Goal: Find specific page/section

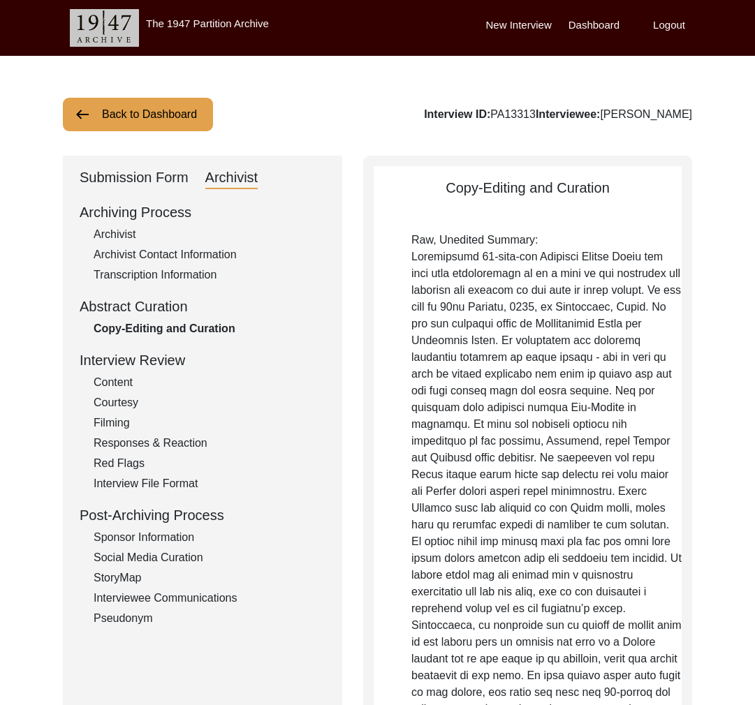
click at [169, 123] on button "Back to Dashboard" at bounding box center [138, 115] width 150 height 34
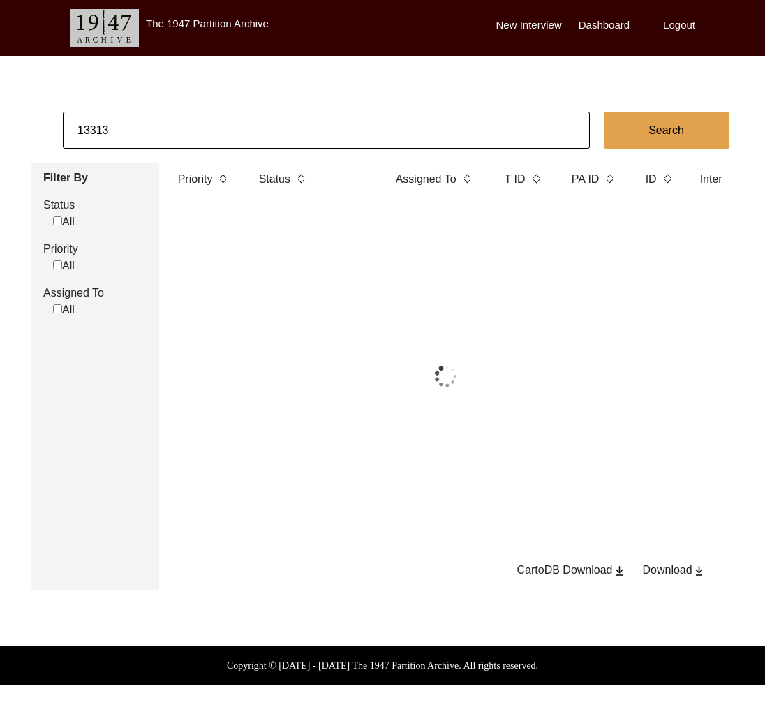
click at [169, 123] on input "13313" at bounding box center [326, 130] width 527 height 37
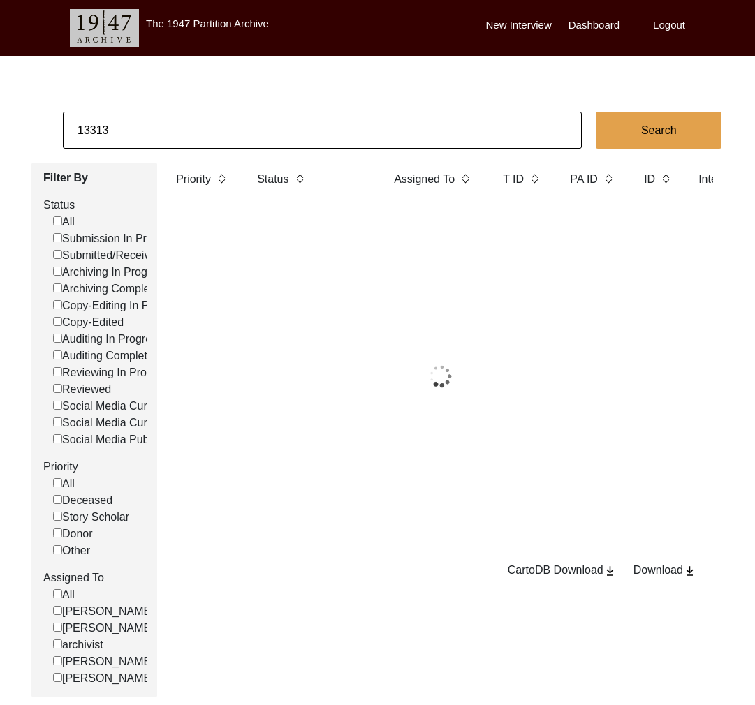
click at [169, 123] on input "13313" at bounding box center [322, 130] width 519 height 37
paste input "[PERSON_NAME]"
type input "[PERSON_NAME]"
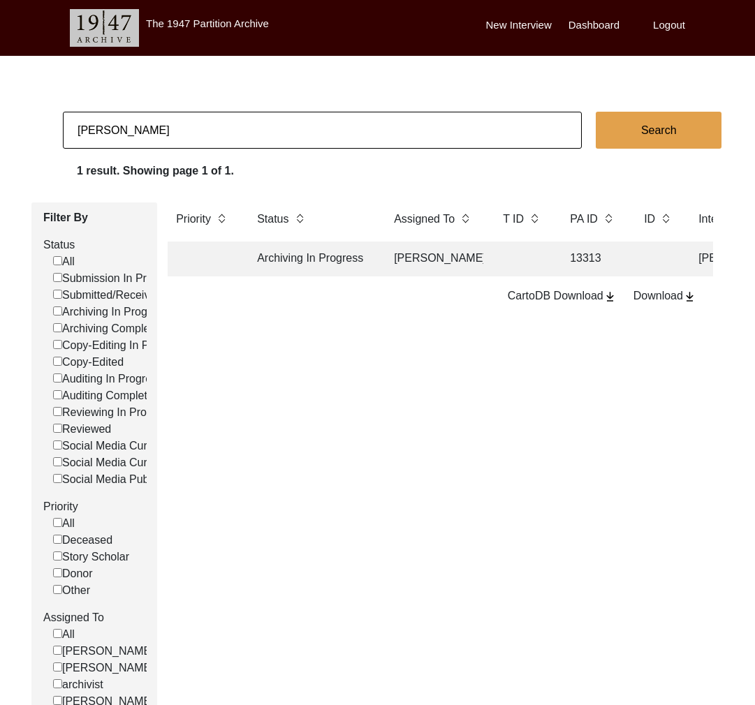
checkbox input "false"
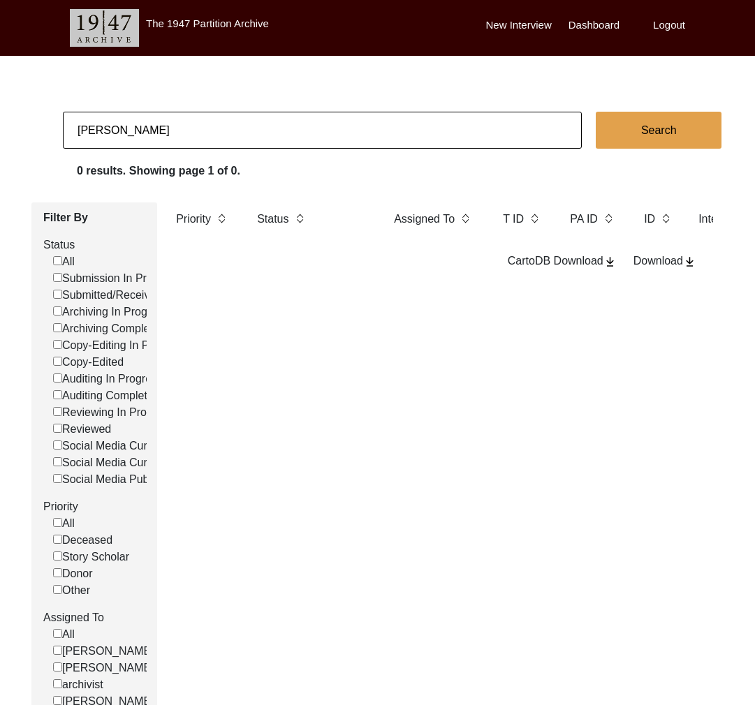
drag, startPoint x: 152, startPoint y: 132, endPoint x: 241, endPoint y: 137, distance: 89.5
click at [241, 137] on input "[PERSON_NAME]" at bounding box center [322, 130] width 519 height 37
type input "[PERSON_NAME]"
checkbox input "false"
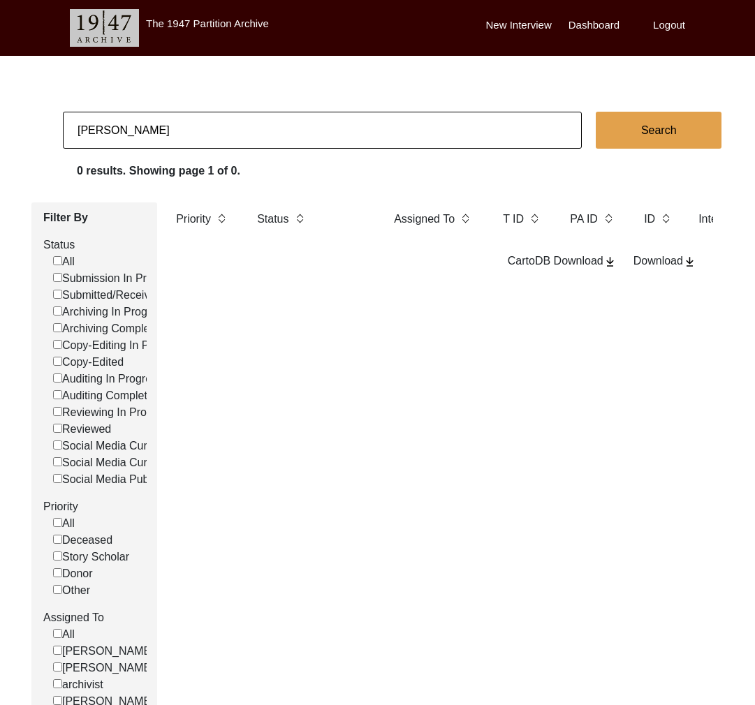
checkbox input "false"
